Goal: Task Accomplishment & Management: Complete application form

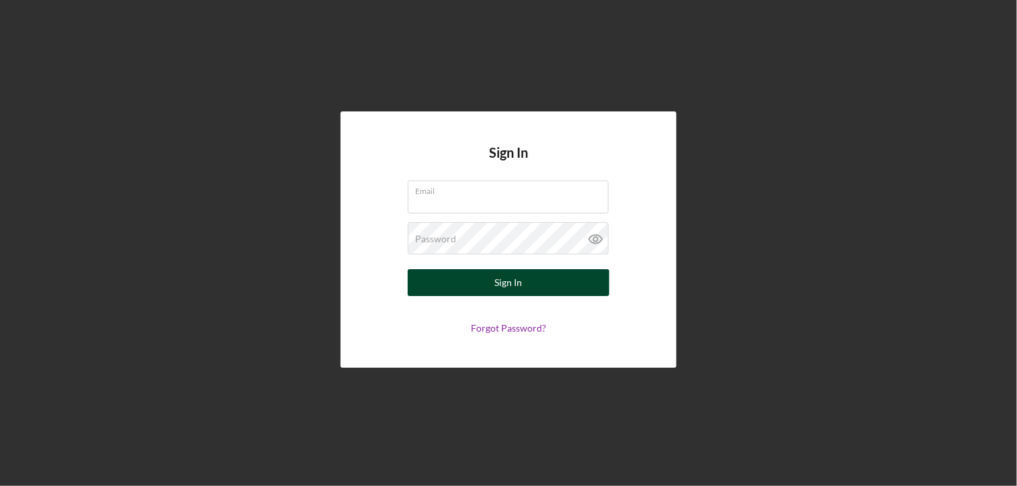
type input "[EMAIL_ADDRESS][DOMAIN_NAME]"
click at [508, 281] on div "Sign In" at bounding box center [509, 282] width 28 height 27
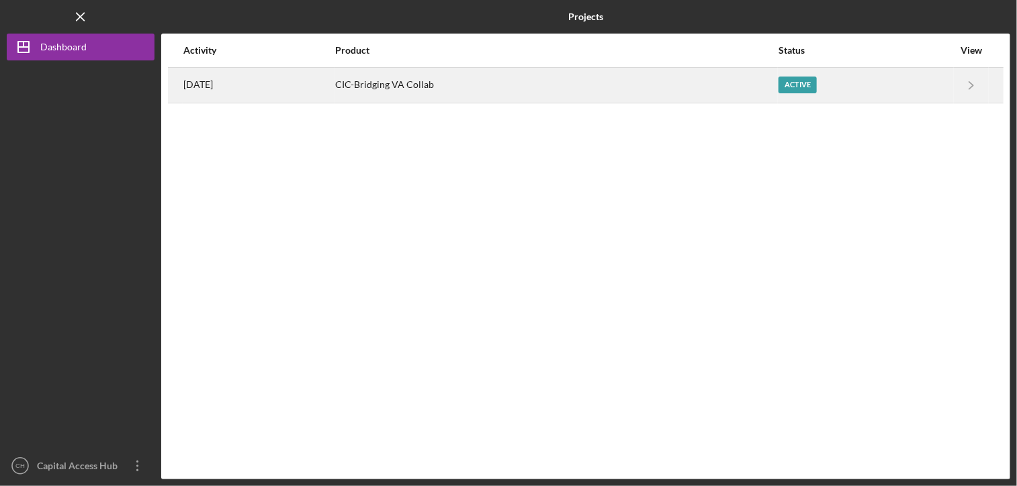
click at [459, 84] on div "CIC-Bridging VA Collab" at bounding box center [556, 86] width 442 height 34
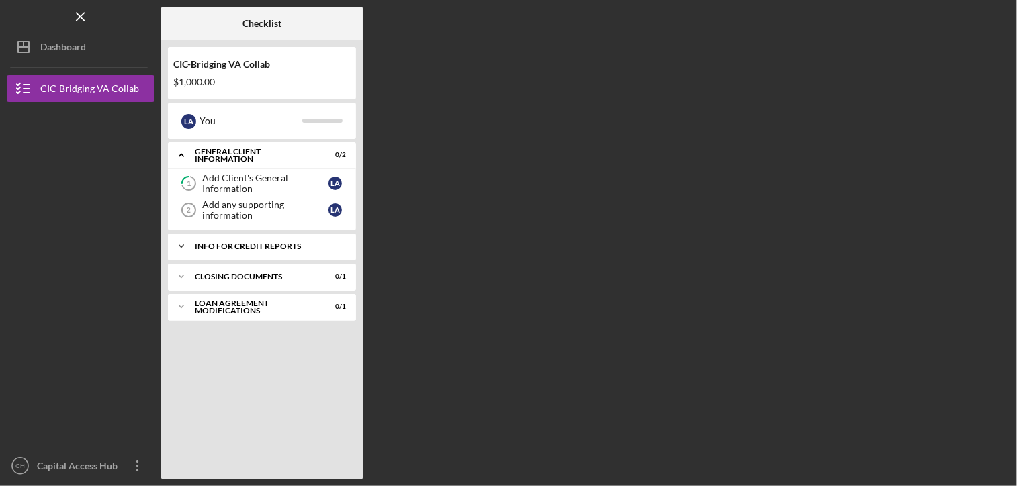
click at [288, 249] on div "Info for Credit Reports" at bounding box center [267, 247] width 144 height 8
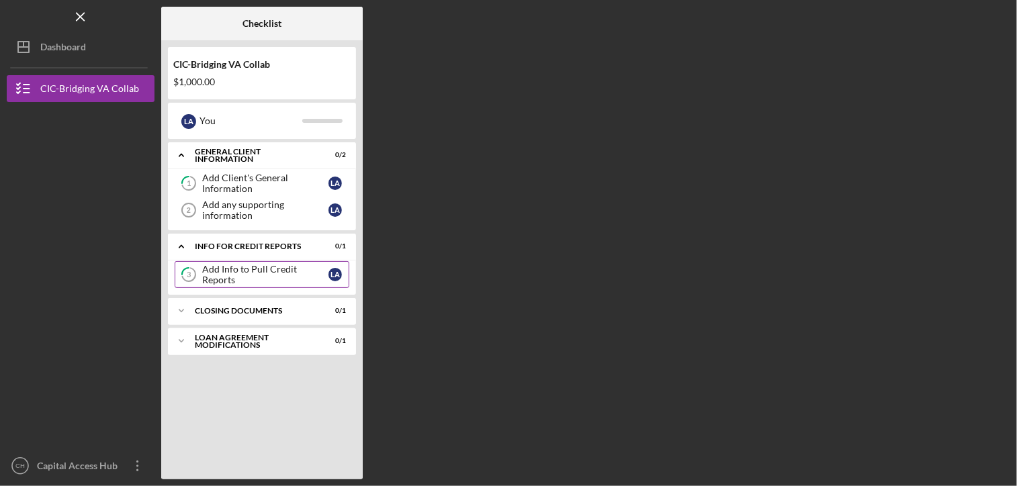
click at [277, 277] on div "Add Info to Pull Credit Reports" at bounding box center [265, 274] width 126 height 21
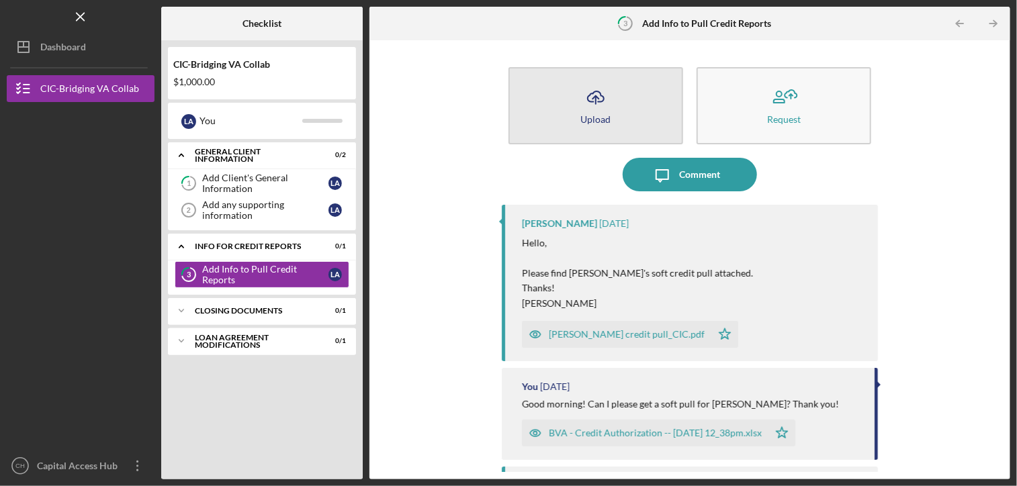
click at [602, 120] on div "Upload" at bounding box center [595, 119] width 30 height 10
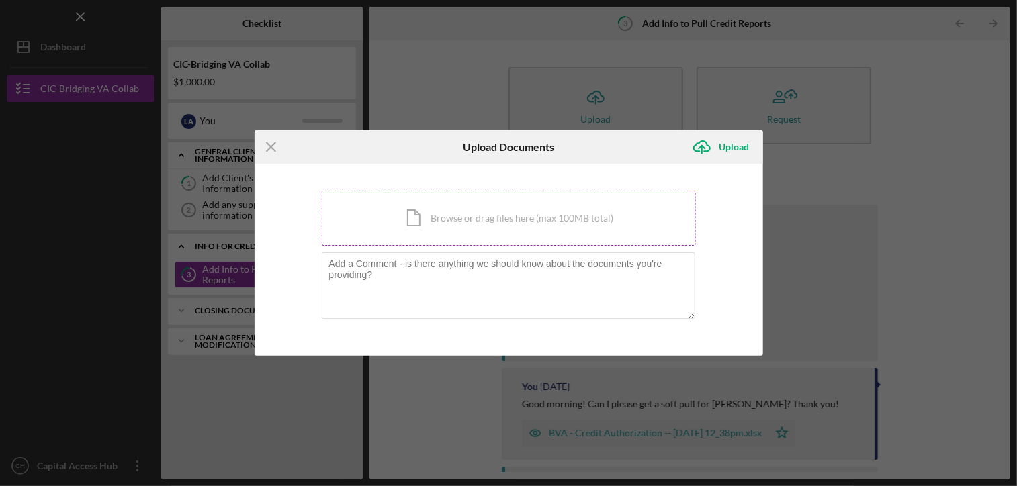
click at [519, 222] on div "Icon/Document Browse or drag files here (max 100MB total) Tap to choose files o…" at bounding box center [509, 218] width 374 height 55
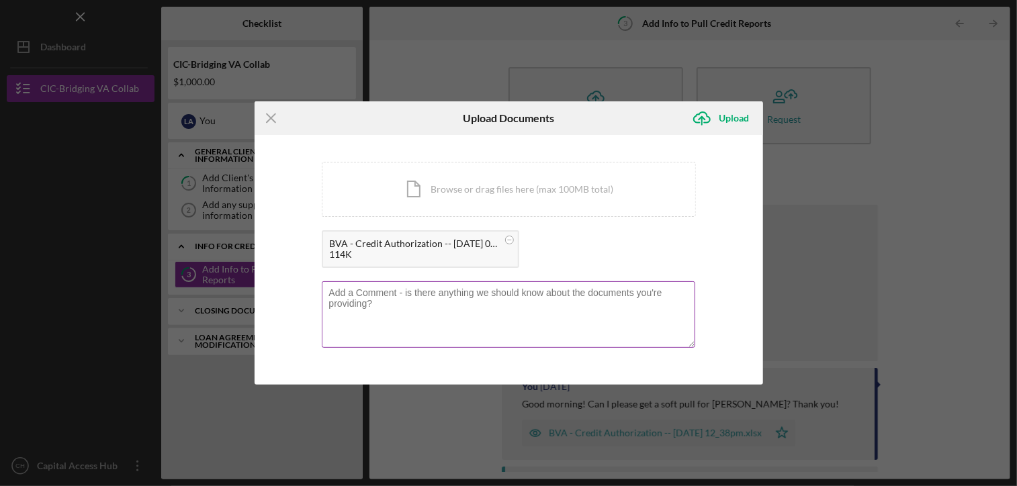
click at [603, 315] on textarea at bounding box center [509, 314] width 374 height 66
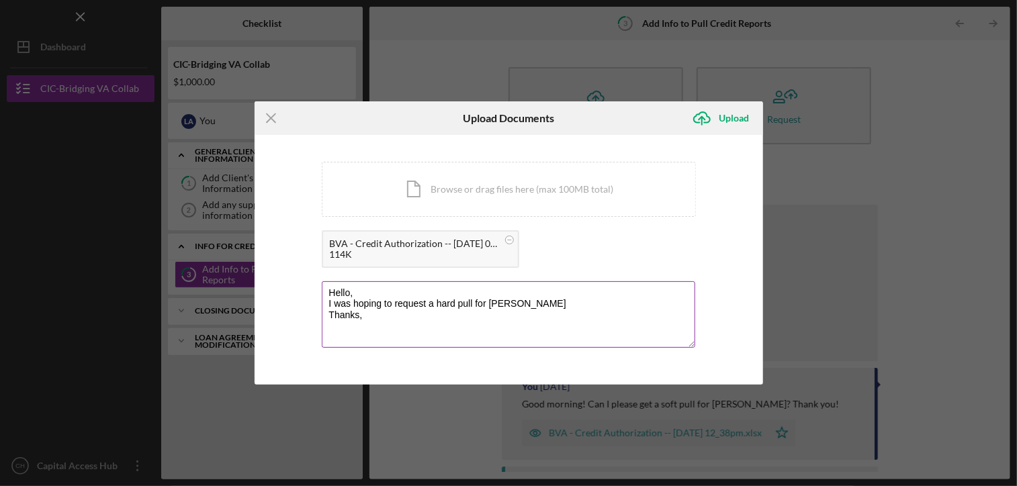
click at [568, 301] on textarea "Hello, I was hoping to request a hard pull for [PERSON_NAME] Thanks," at bounding box center [509, 314] width 374 height 66
type textarea "Hello, I was hoping to request a hard pull for [PERSON_NAME]. Thanks, [PERSON_N…"
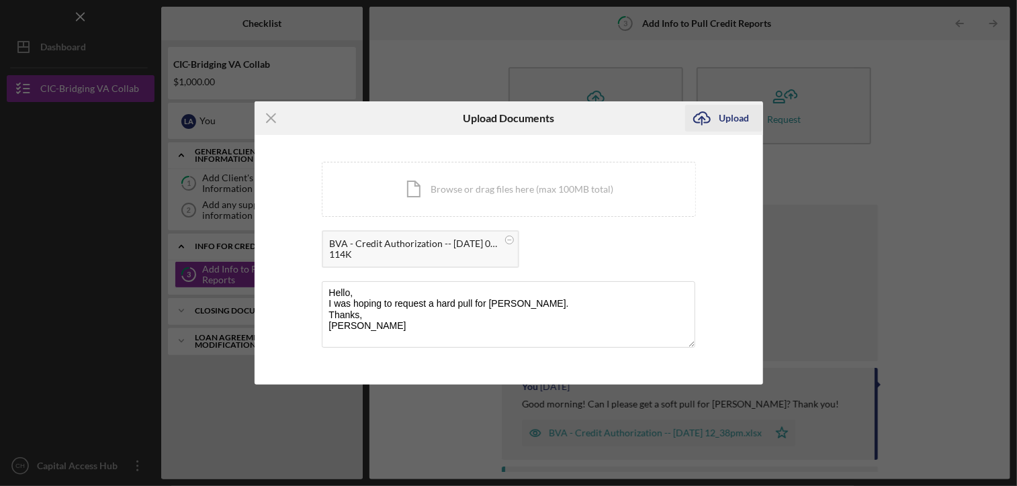
click at [730, 112] on div "Upload" at bounding box center [734, 118] width 30 height 27
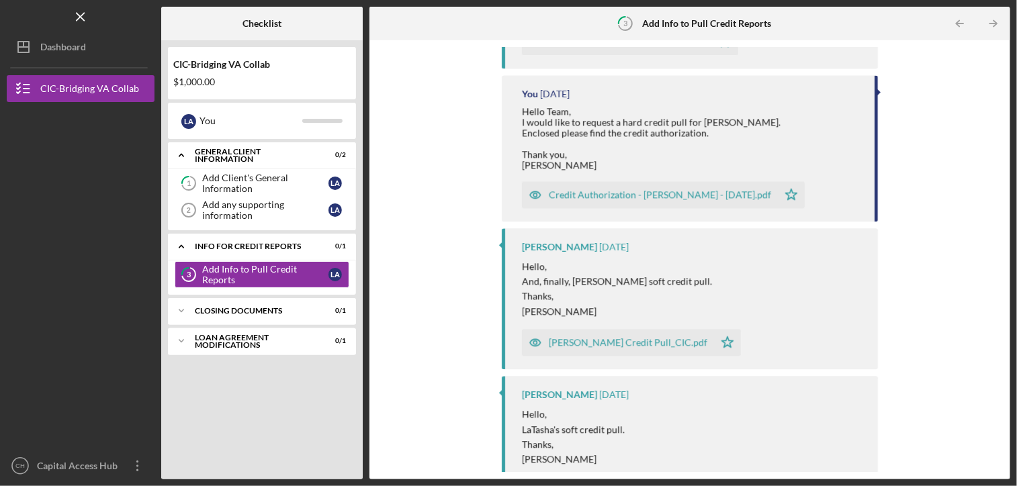
scroll to position [1666, 0]
click at [668, 340] on div "[PERSON_NAME] Credit Pull_CIC.pdf" at bounding box center [618, 342] width 192 height 27
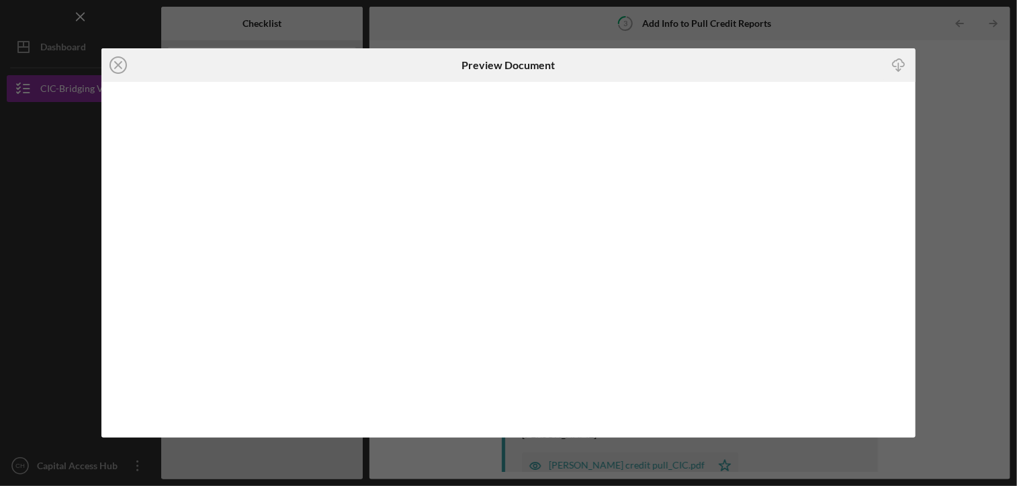
scroll to position [1739, 0]
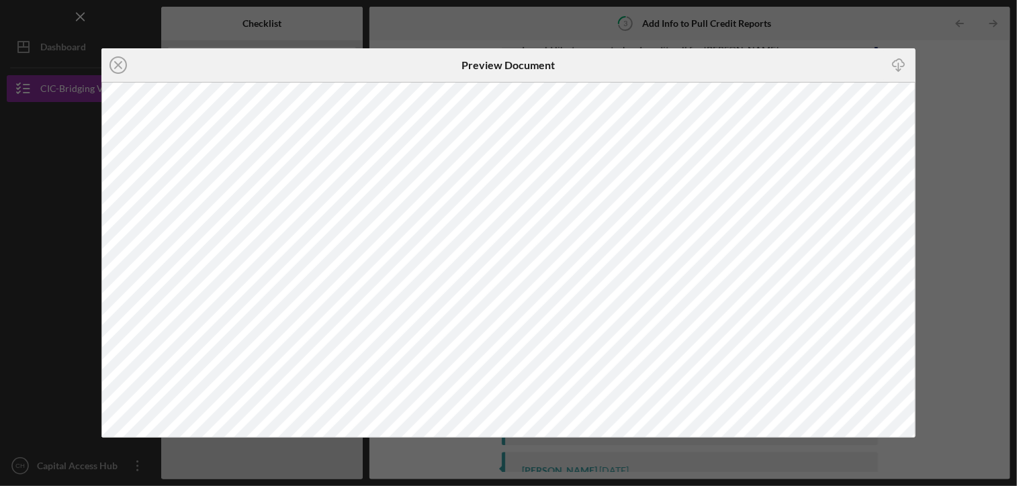
click at [903, 57] on icon "Icon/Download" at bounding box center [898, 65] width 30 height 30
click at [978, 200] on div "Icon/Close Preview Document Icon/Download" at bounding box center [508, 243] width 1017 height 486
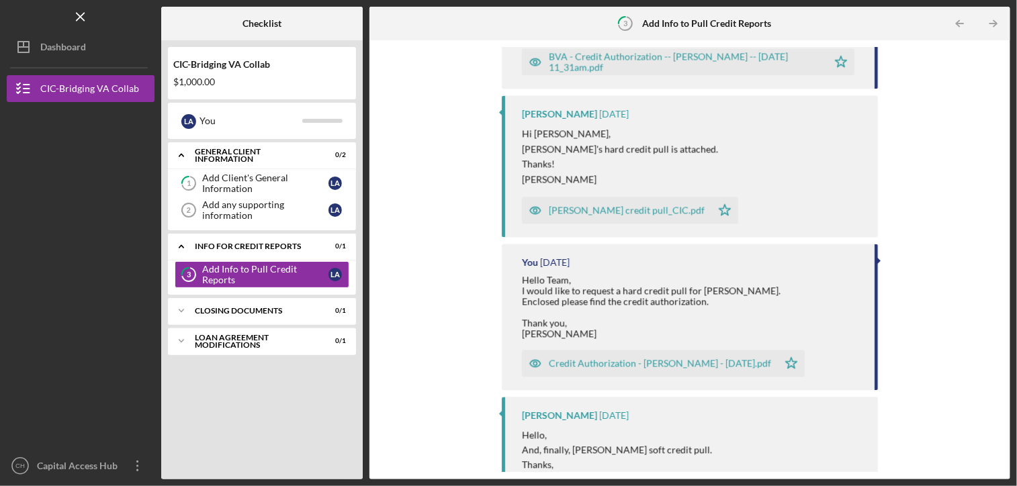
click at [800, 275] on div "Hello Team, I would like to request a hard credit pull for [PERSON_NAME]. Enclo…" at bounding box center [691, 307] width 339 height 65
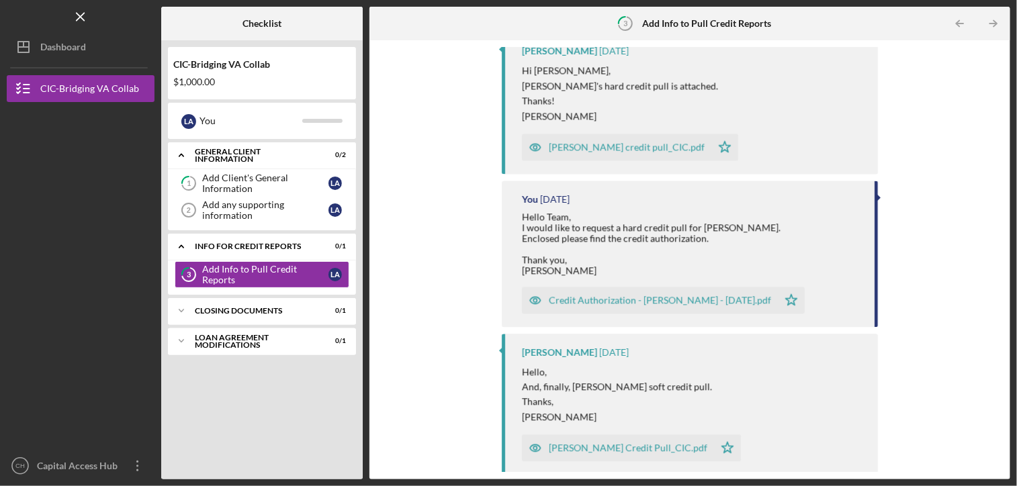
scroll to position [3957, 0]
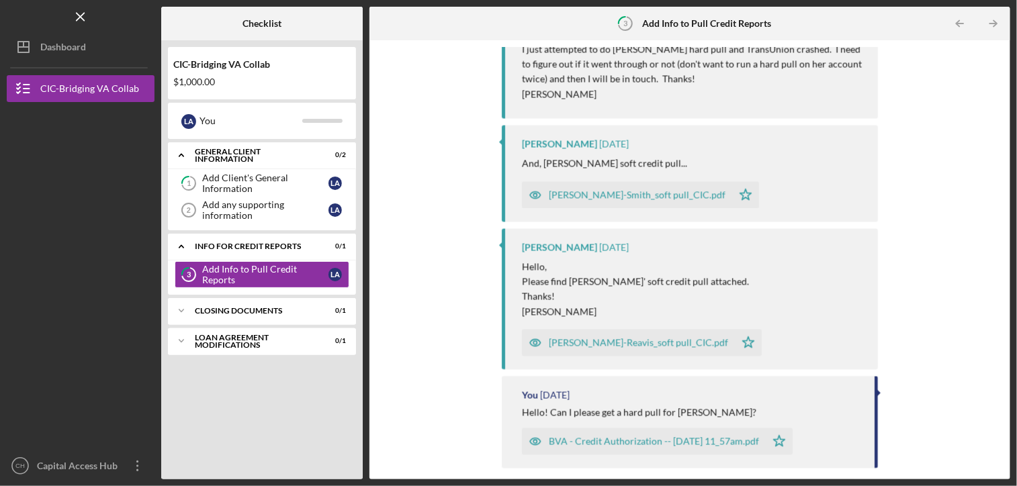
click at [693, 337] on div "[PERSON_NAME]-Reavis_soft pull_CIC.pdf" at bounding box center [638, 342] width 179 height 11
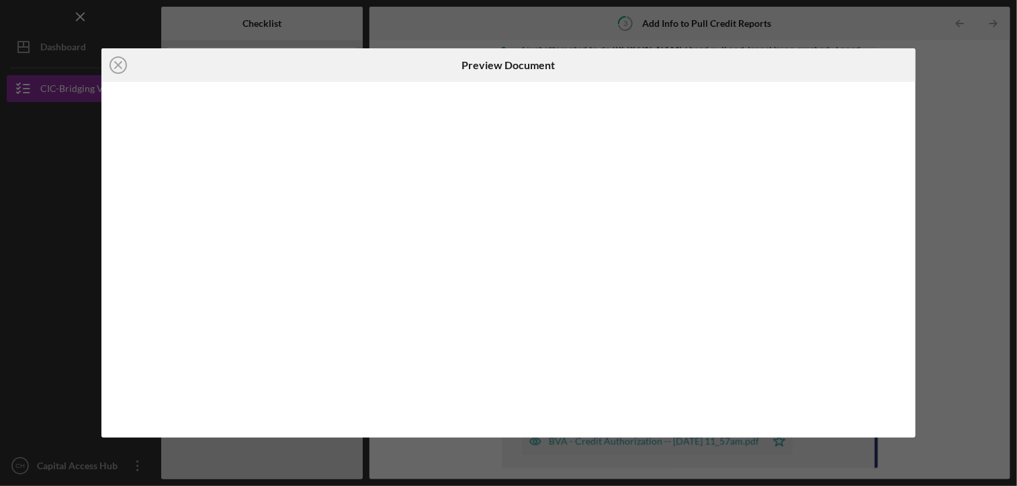
scroll to position [4019, 0]
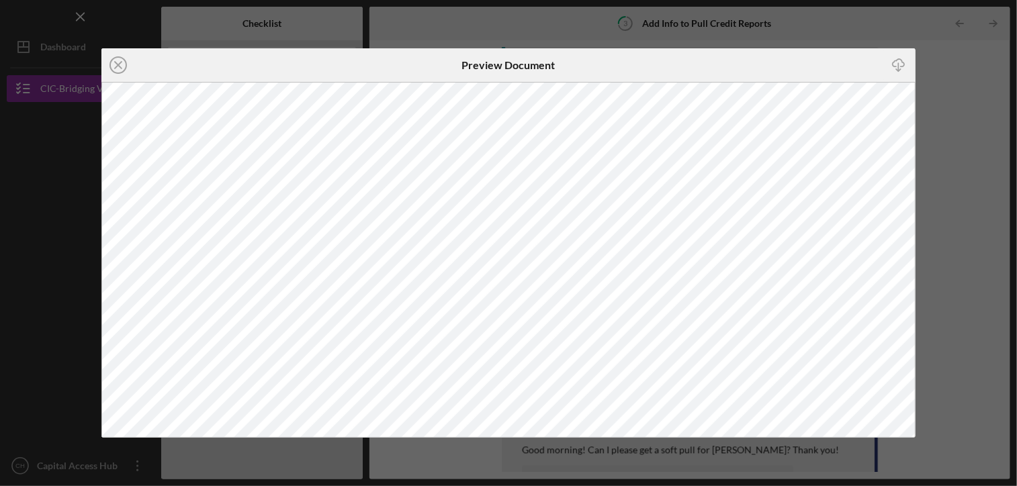
click at [902, 64] on icon "Icon/Download" at bounding box center [898, 65] width 30 height 30
click at [975, 77] on div "Icon/Close Preview Document Icon/Download" at bounding box center [508, 243] width 1017 height 486
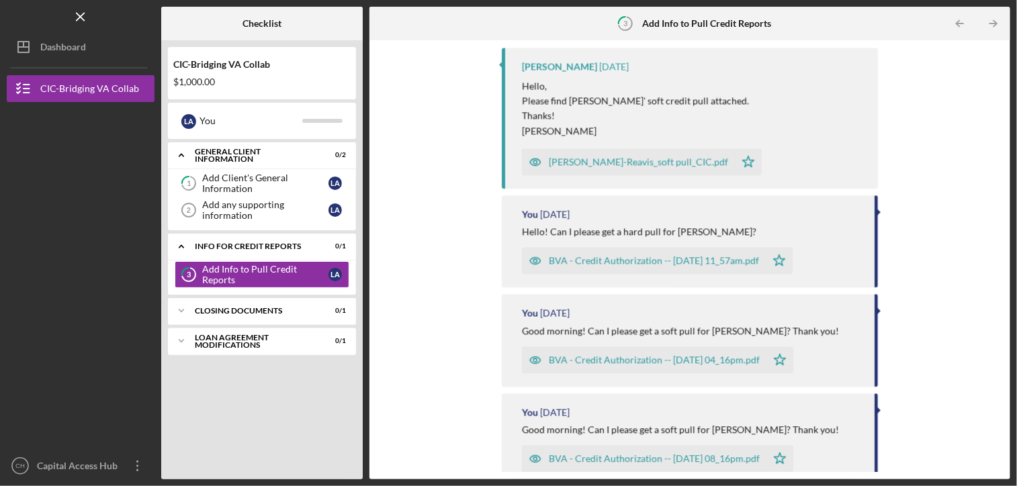
scroll to position [4137, 0]
click at [451, 263] on div "Icon/Upload Upload Request Icon/Message Comment You 1 minute ago Hello, I was h…" at bounding box center [689, 260] width 627 height 426
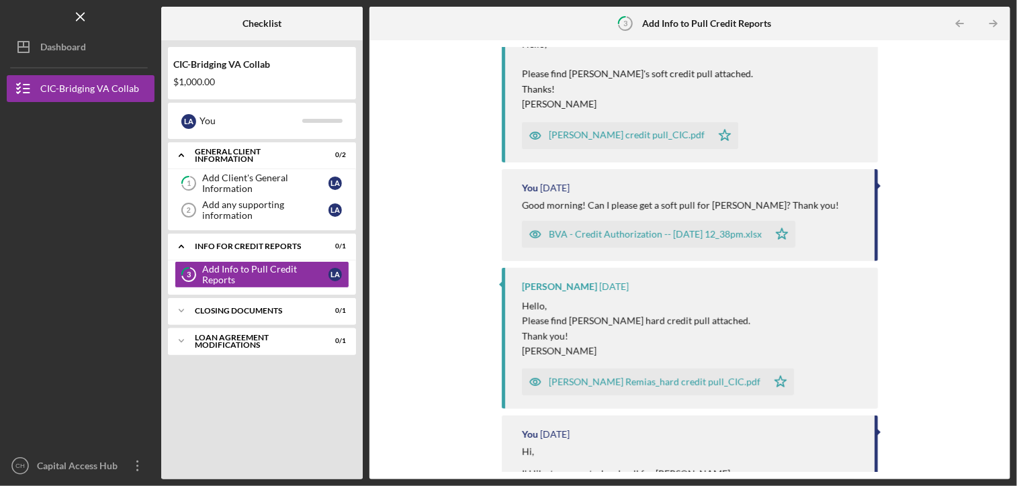
scroll to position [0, 0]
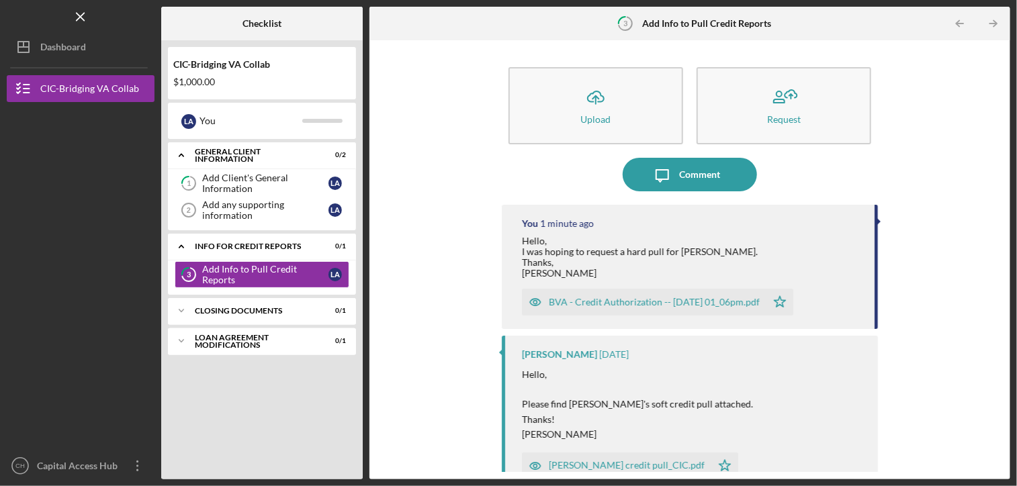
click at [420, 183] on div "Icon/Upload Upload Request Icon/Message Comment You 1 minute ago Hello, I was h…" at bounding box center [689, 260] width 627 height 426
